Goal: Navigation & Orientation: Go to known website

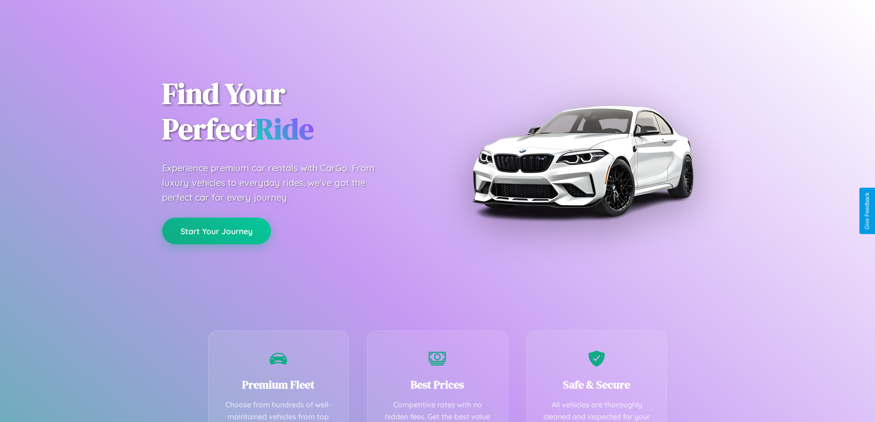
click at [216, 231] on button "Start Your Journey" at bounding box center [216, 231] width 109 height 27
click at [216, 230] on button "Start Your Journey" at bounding box center [216, 231] width 109 height 27
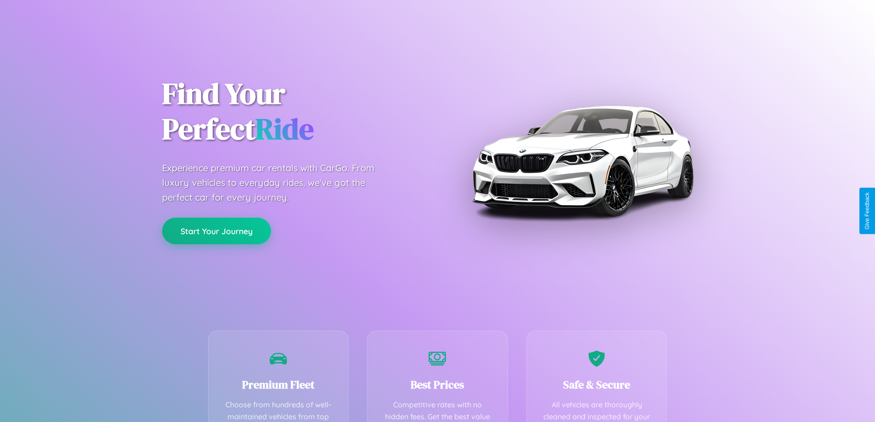
click at [216, 230] on button "Start Your Journey" at bounding box center [216, 231] width 109 height 27
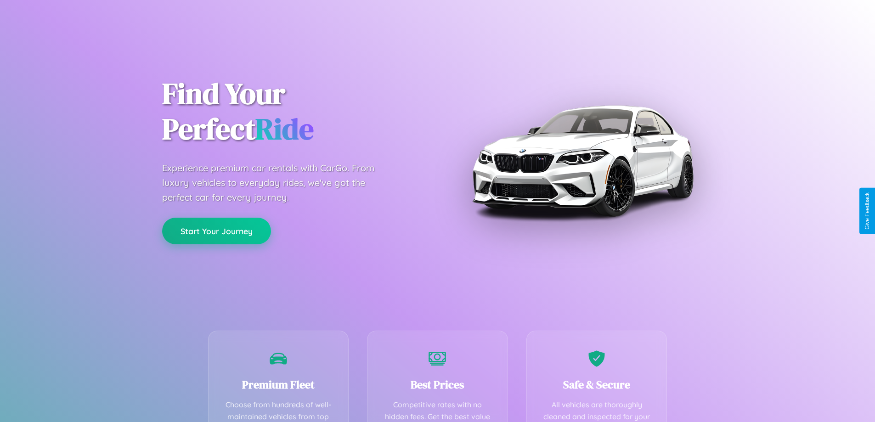
click at [216, 230] on button "Start Your Journey" at bounding box center [216, 231] width 109 height 27
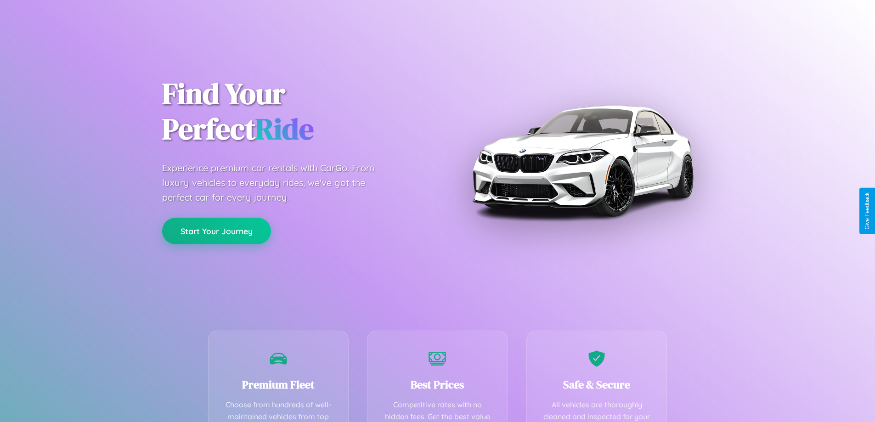
click at [216, 230] on button "Start Your Journey" at bounding box center [216, 231] width 109 height 27
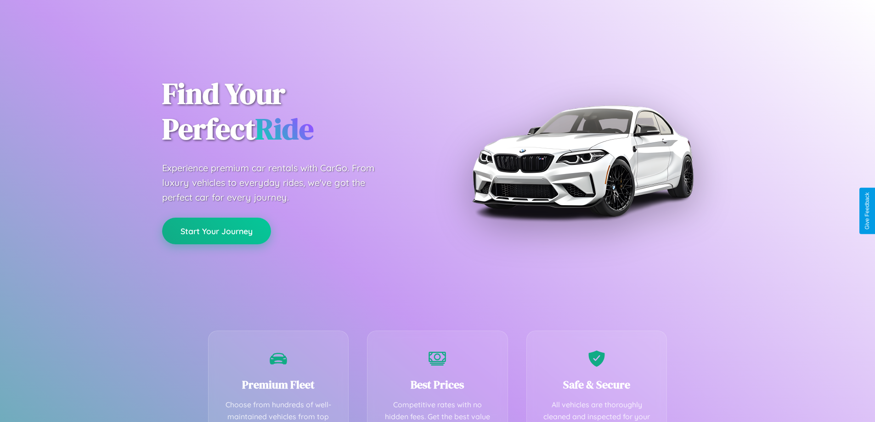
click at [216, 230] on button "Start Your Journey" at bounding box center [216, 231] width 109 height 27
